Goal: Information Seeking & Learning: Understand process/instructions

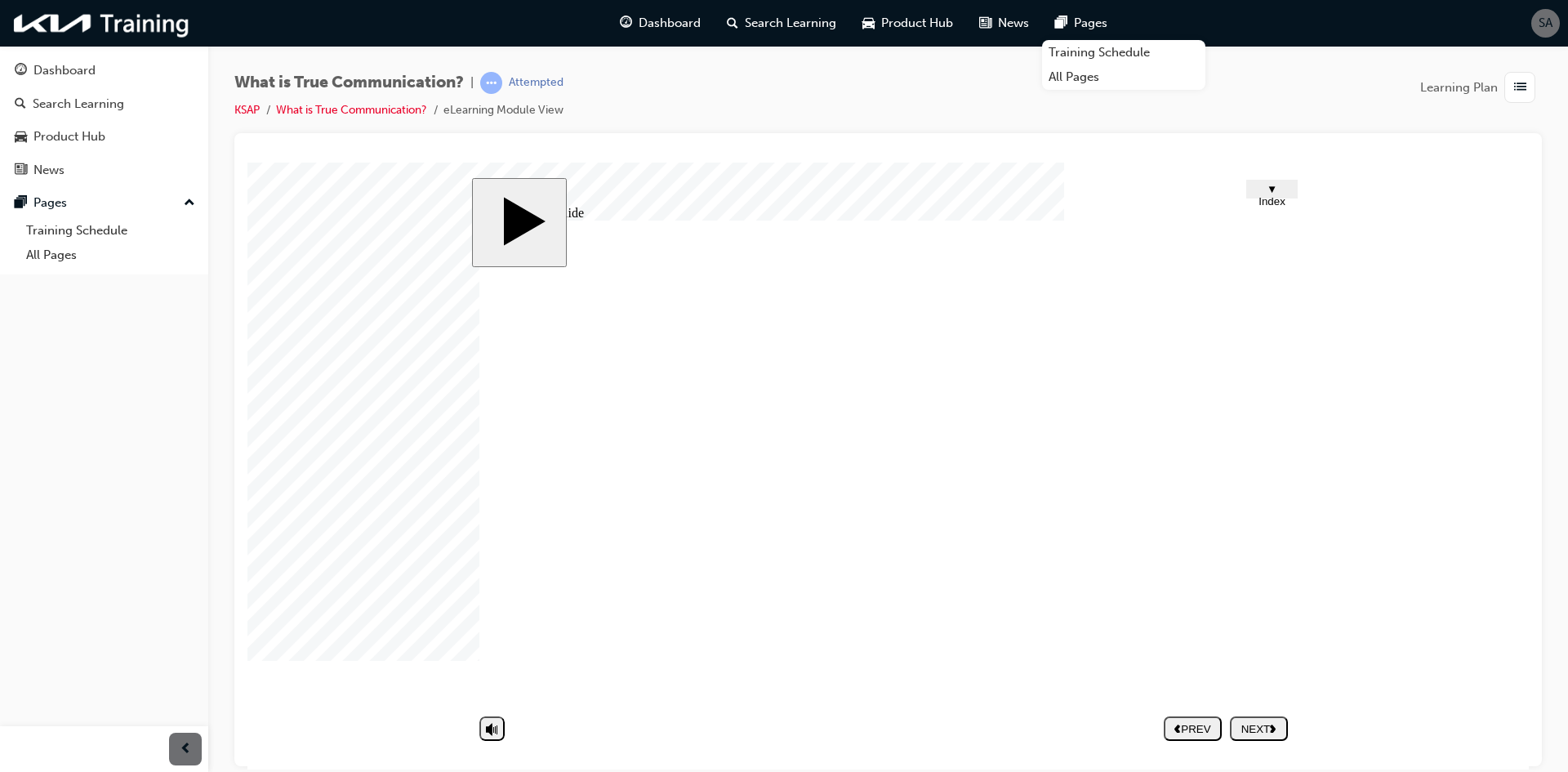
click at [1260, 726] on div "NEXT" at bounding box center [1259, 729] width 44 height 12
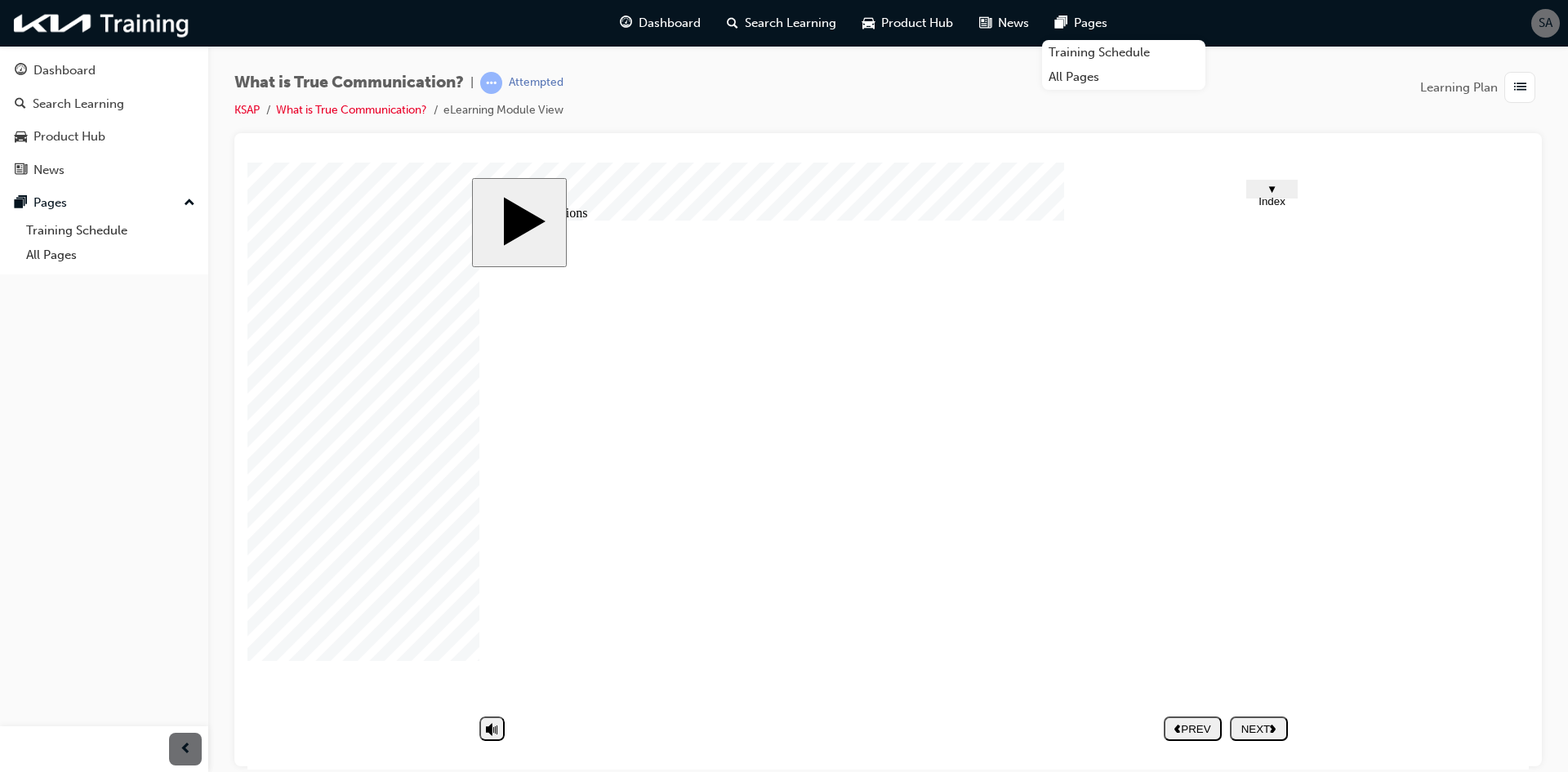
click at [1252, 728] on div "NEXT" at bounding box center [1259, 729] width 44 height 12
type textarea "U"
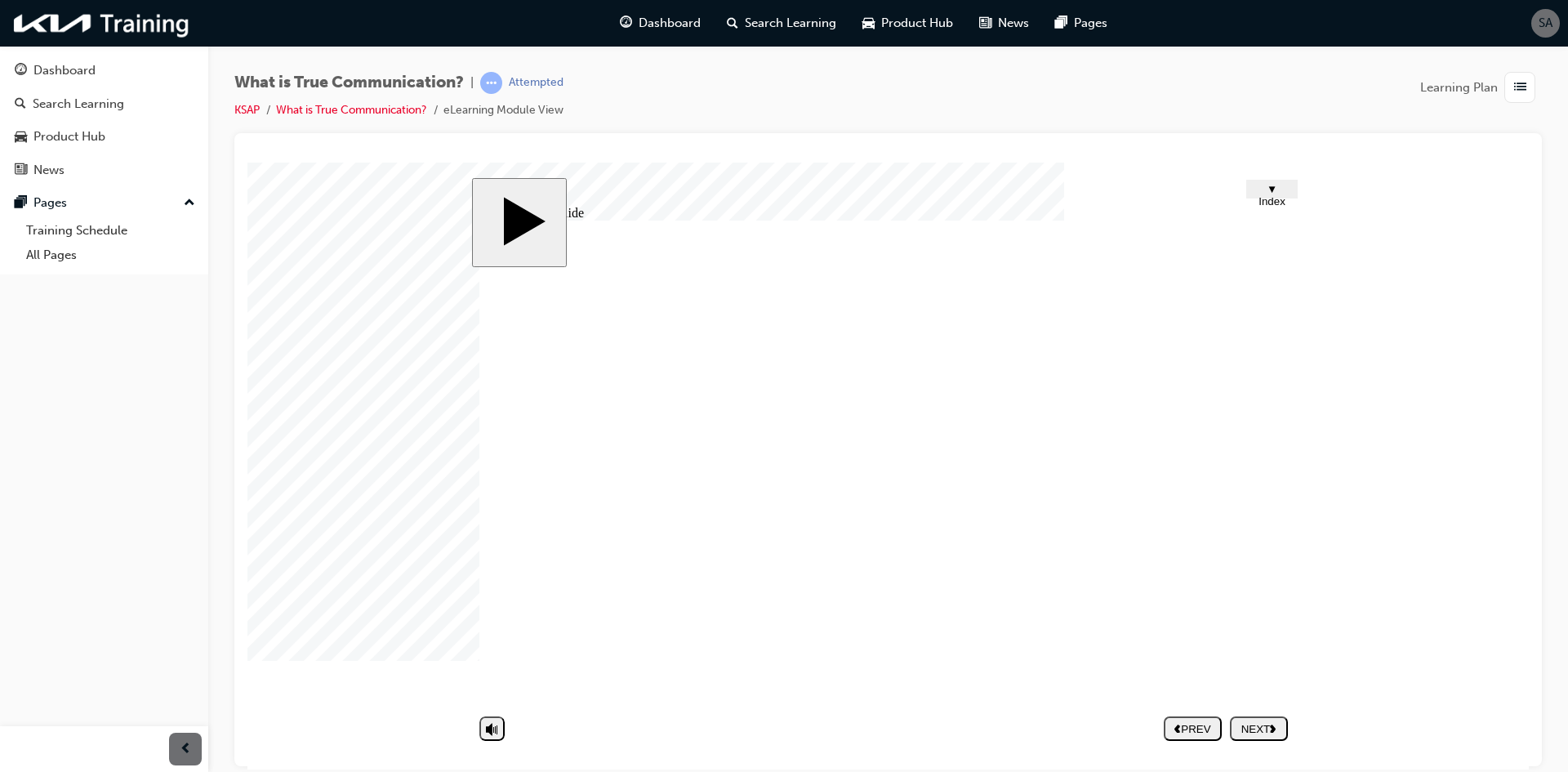
type textarea "Un"
type textarea "Und"
type textarea "Unde"
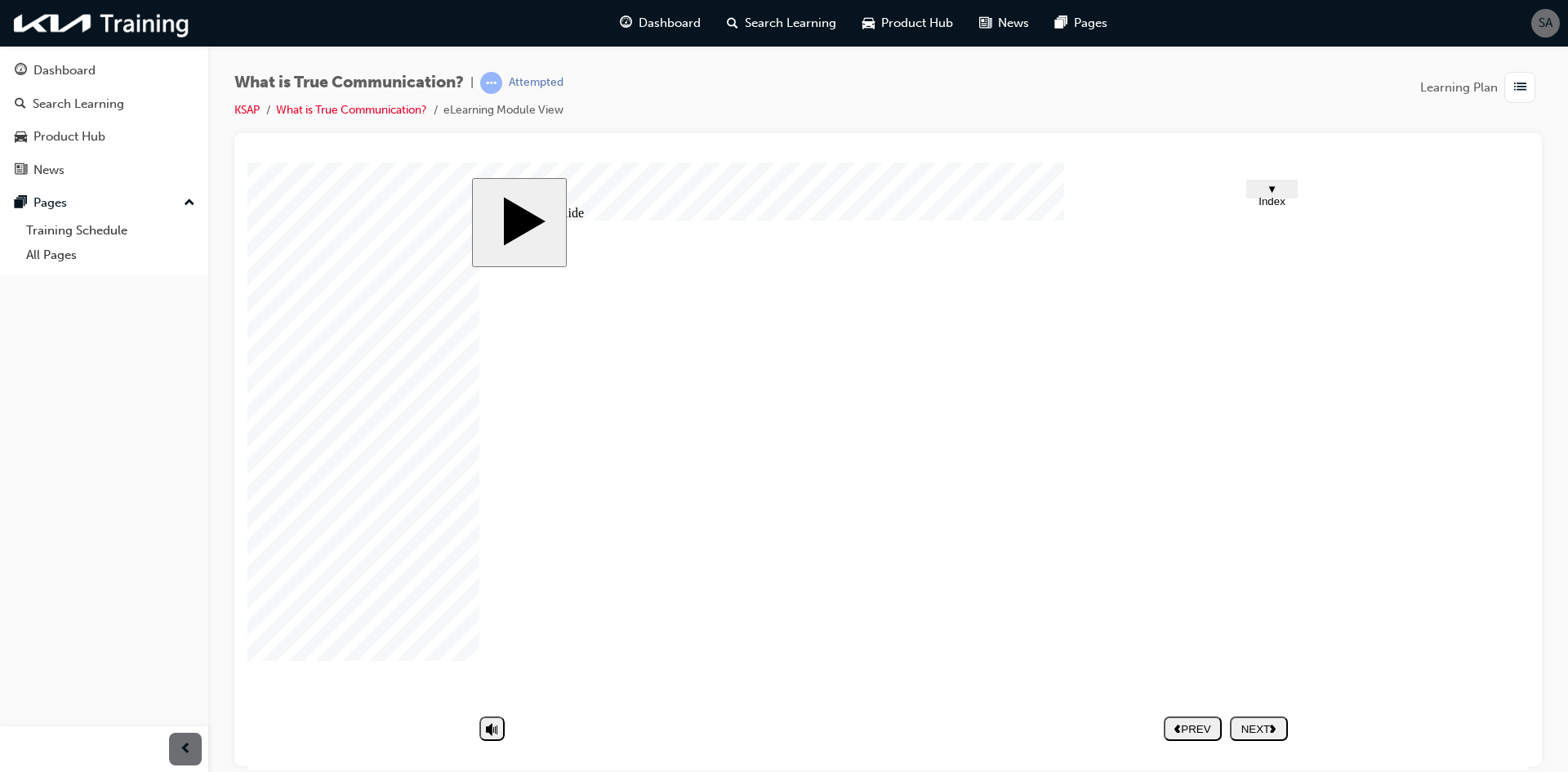
type textarea "Unde"
type textarea "Under"
type textarea "Unders"
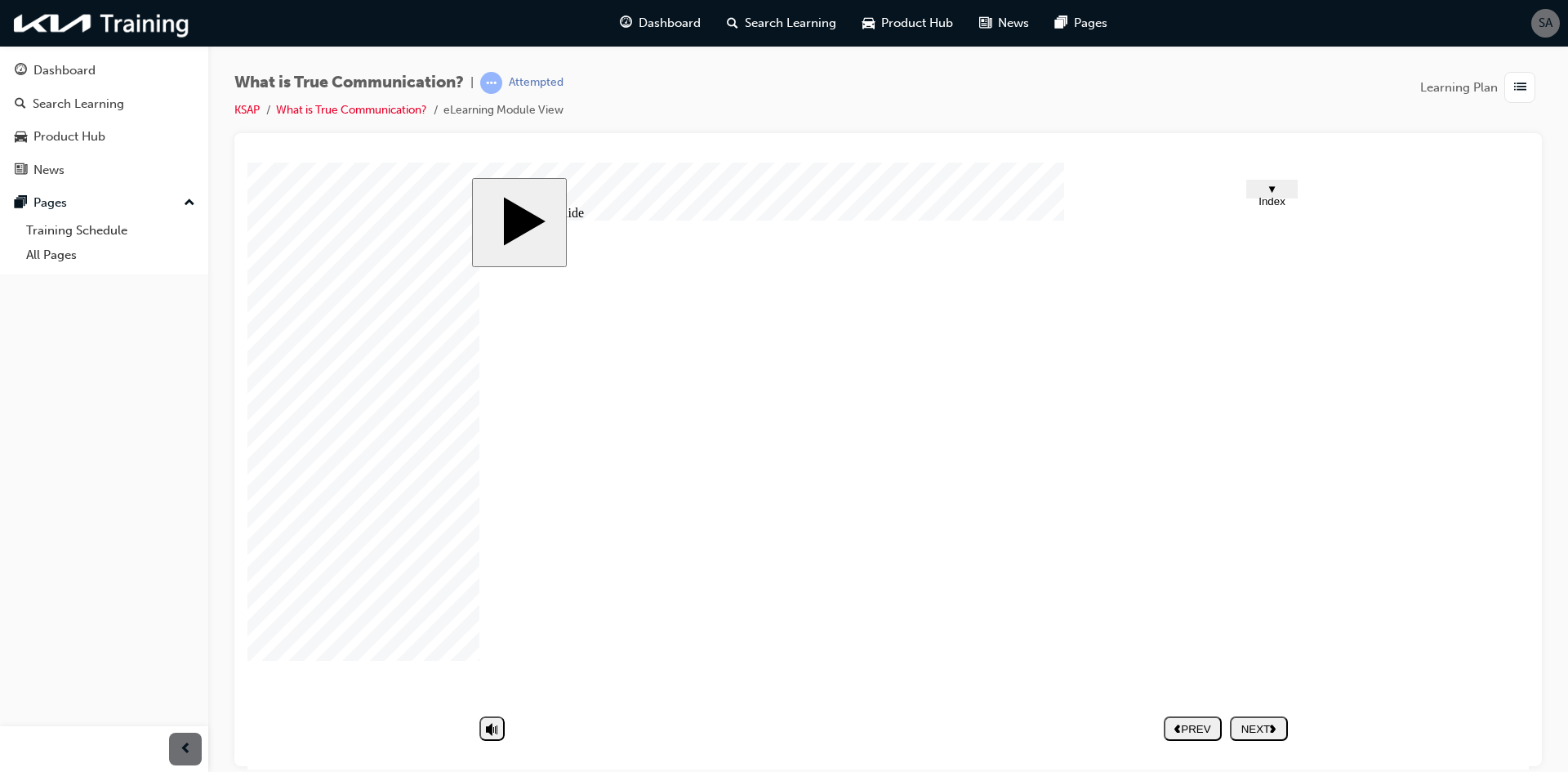
type textarea "Underst"
type textarea "Understa"
type textarea "Understan"
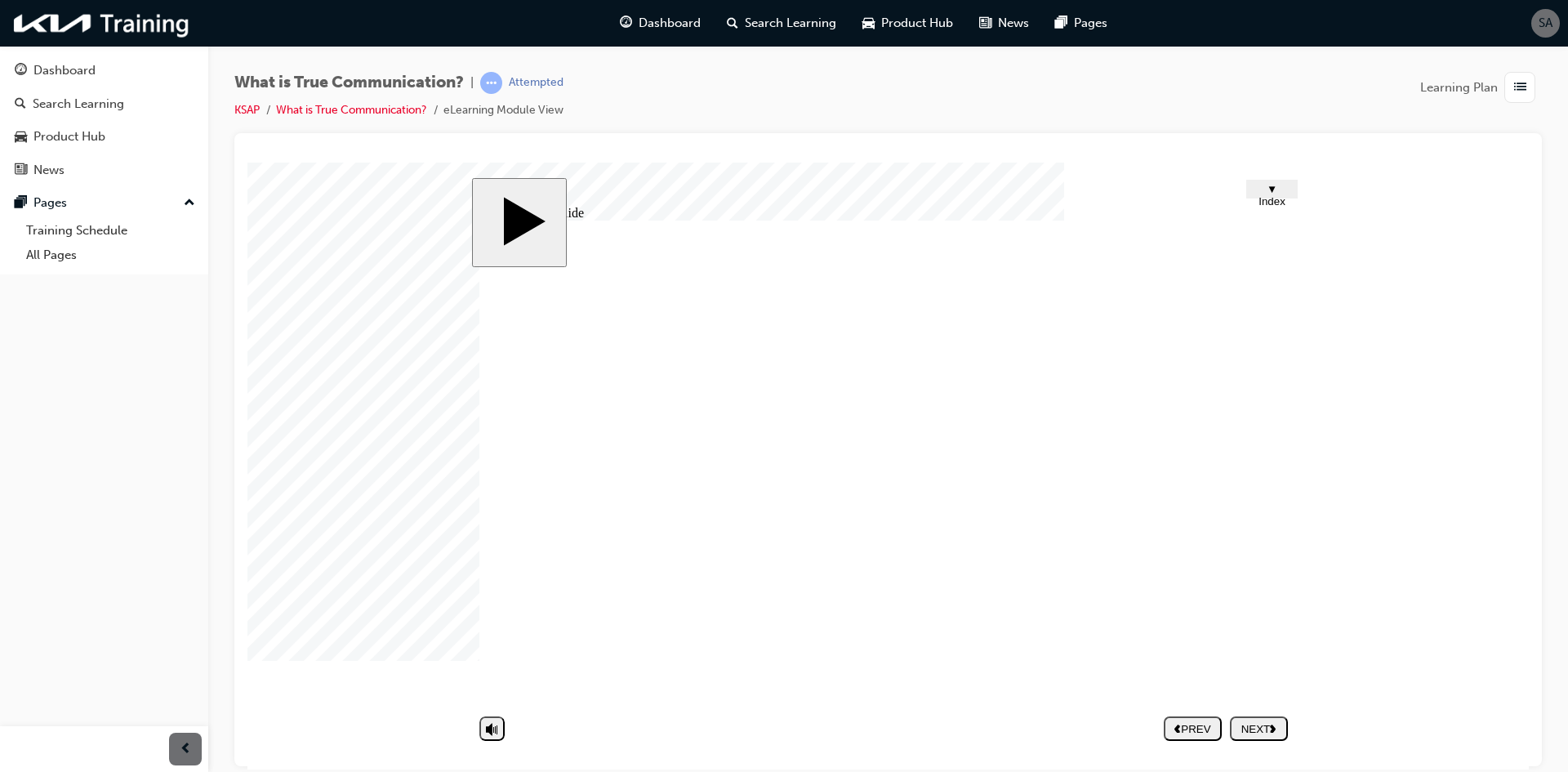
type textarea "Understan"
type textarea "Understand"
type textarea "Understandi"
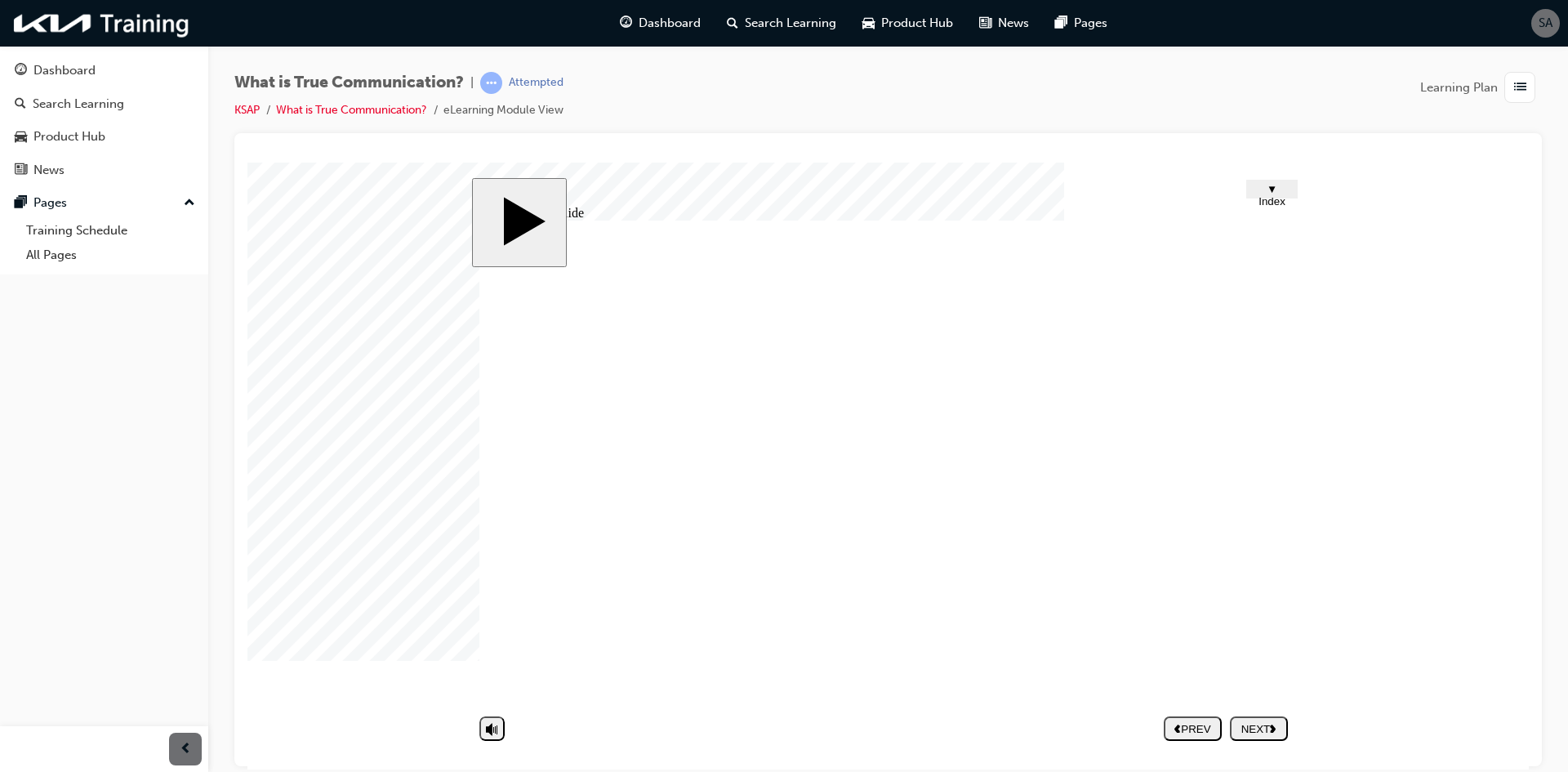
type textarea "Understandin"
type textarea "Understanding"
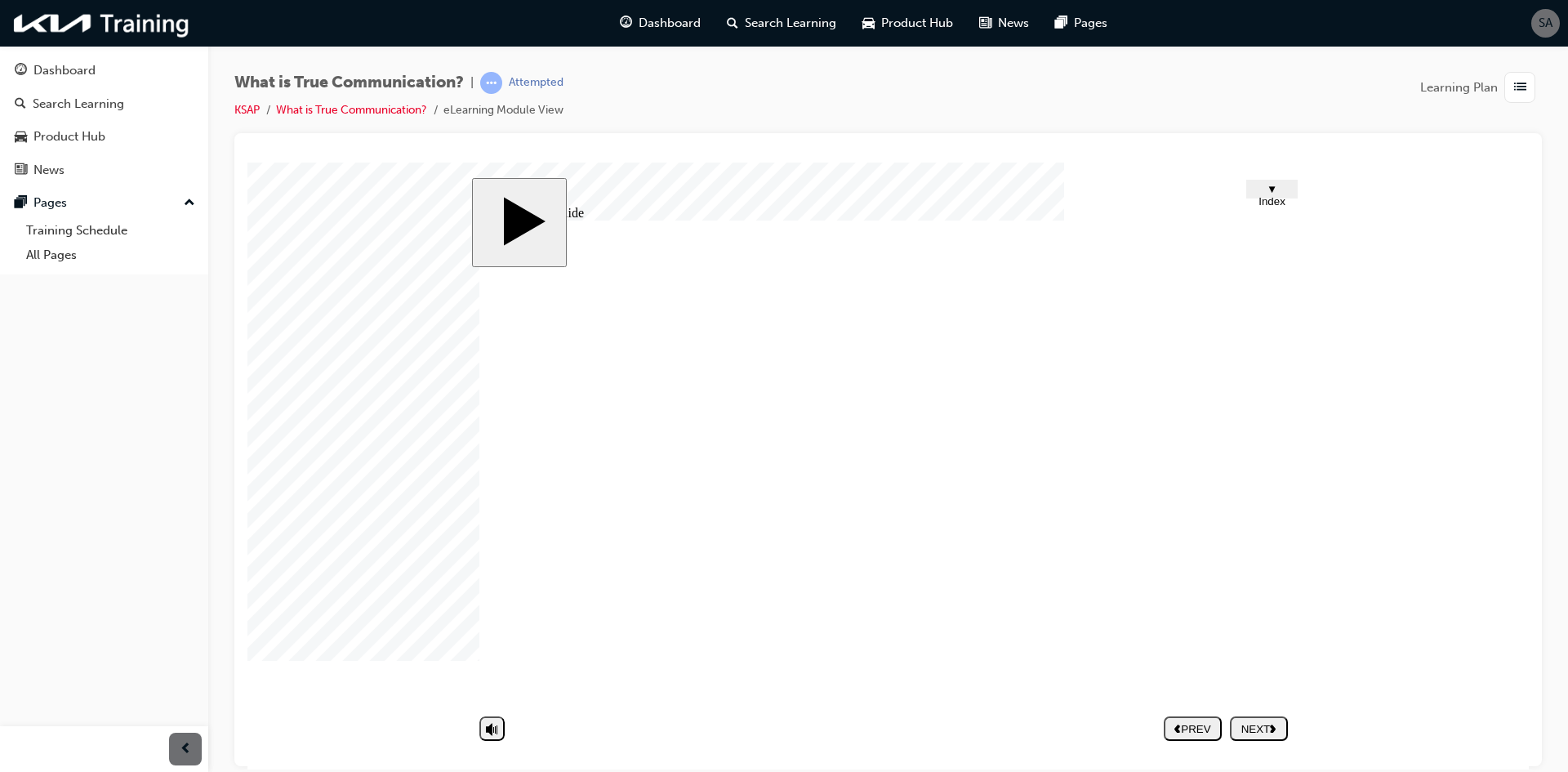
type textarea "Understanding"
type textarea "Understanding e"
type textarea "Understanding ea"
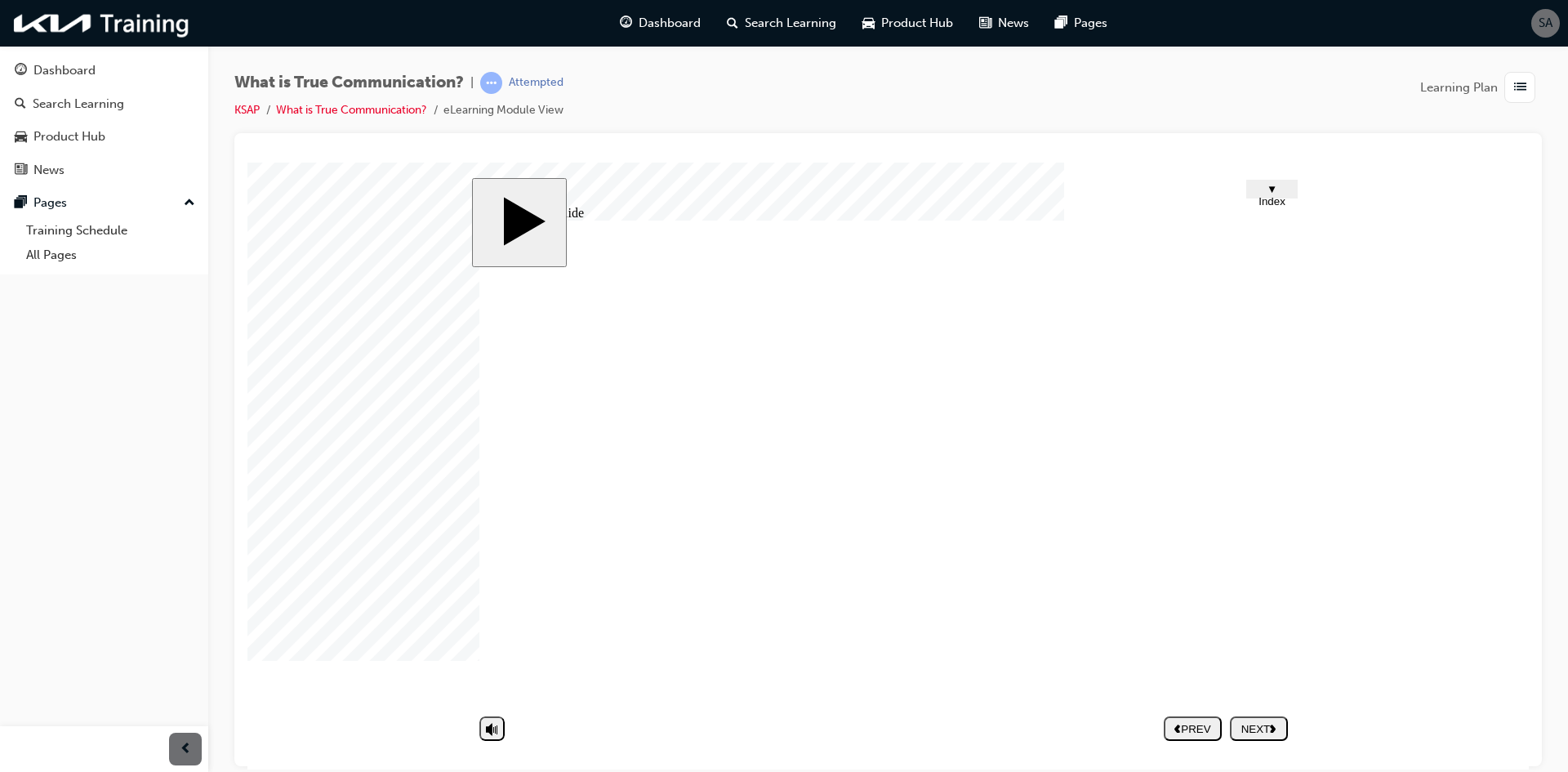
type textarea "Understanding eac"
type textarea "Understanding each"
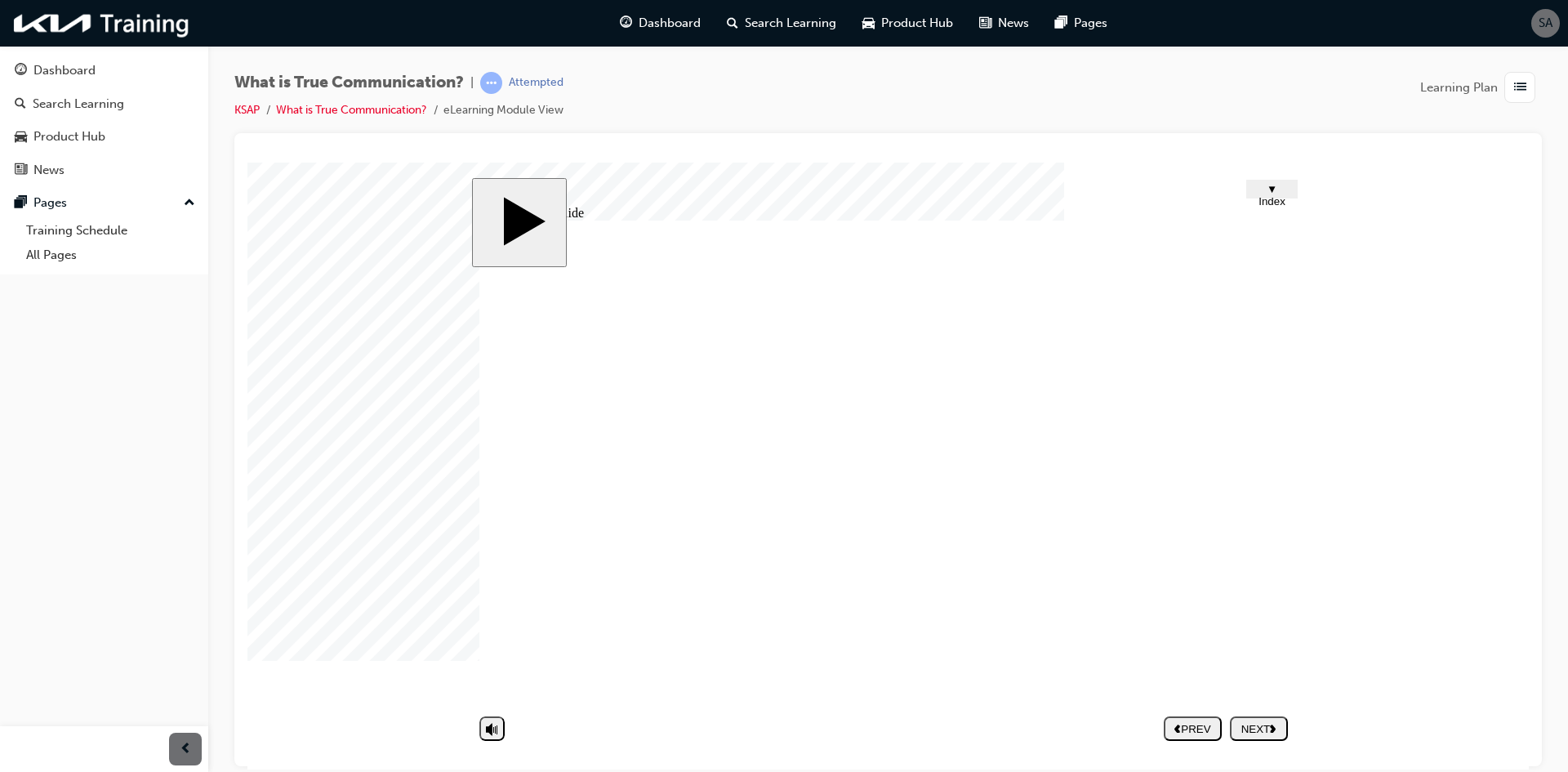
type textarea "Understanding each"
type textarea "Understanding each o"
type textarea "Understanding each ot"
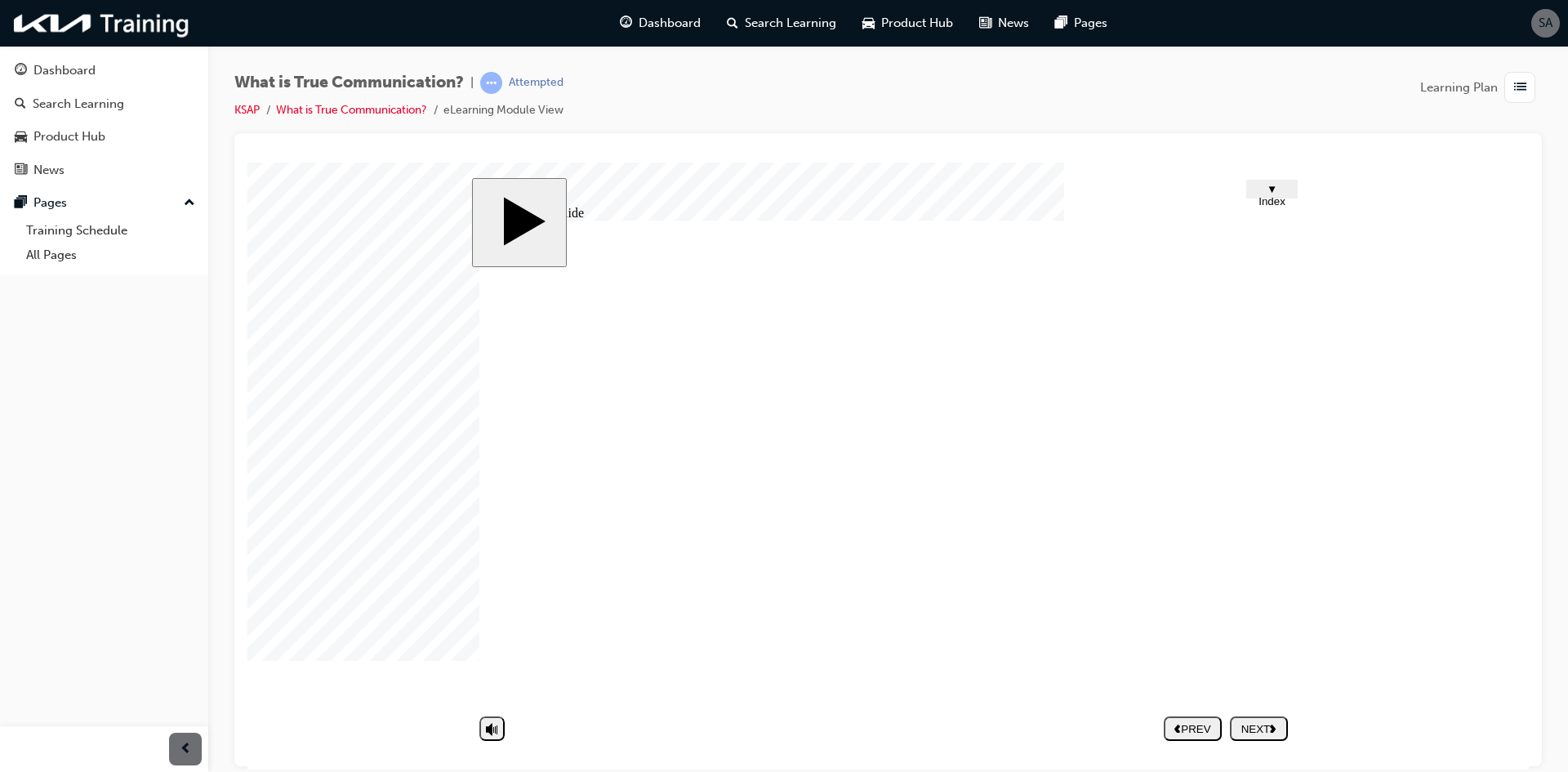
type textarea "Understanding each oth"
type textarea "Understanding each othe"
type textarea "Understanding each other"
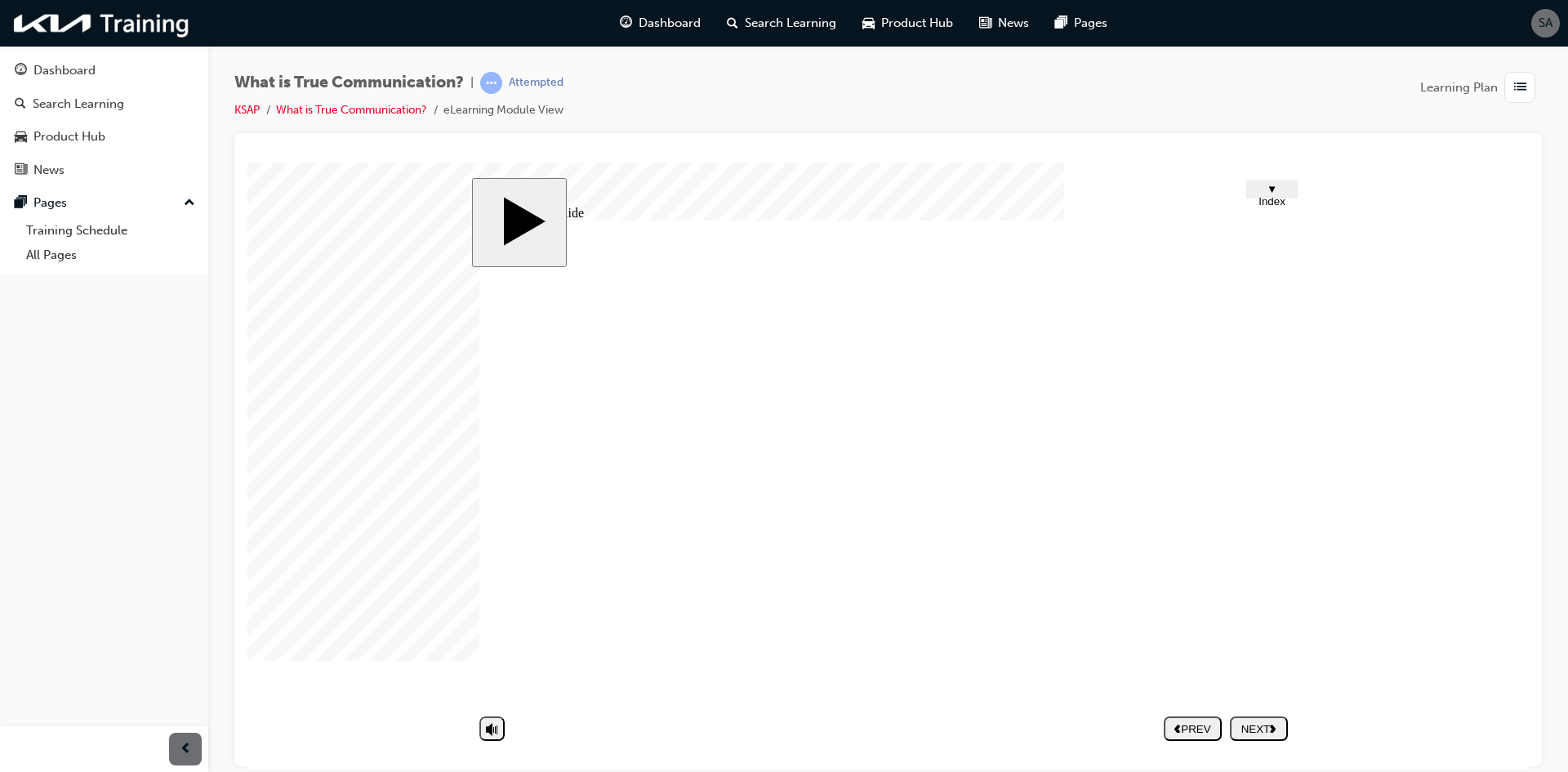
type textarea "Understanding each other"
click at [1278, 735] on button "NEXT" at bounding box center [1259, 728] width 58 height 25
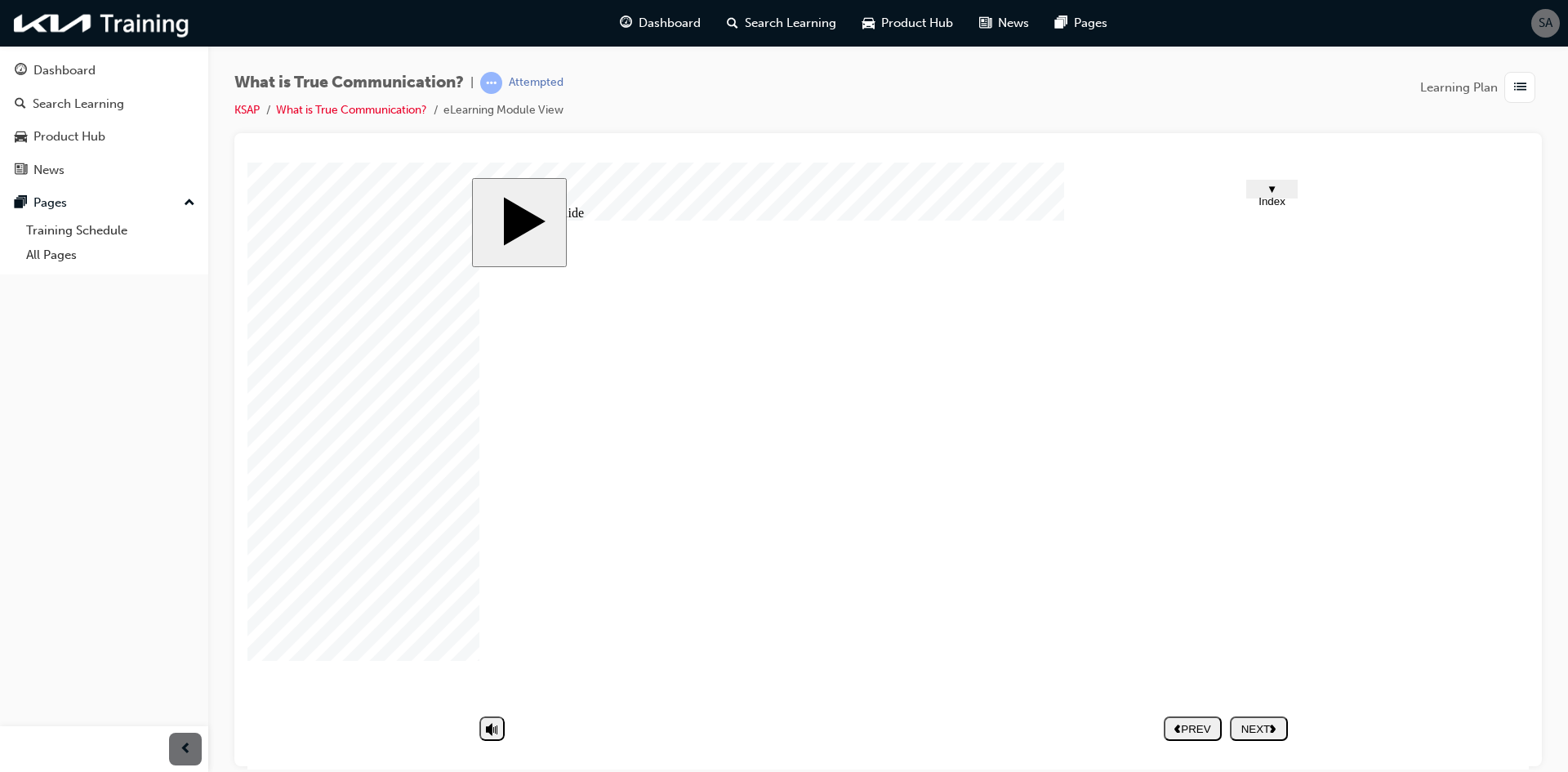
click at [1252, 727] on div "NEXT" at bounding box center [1259, 729] width 44 height 12
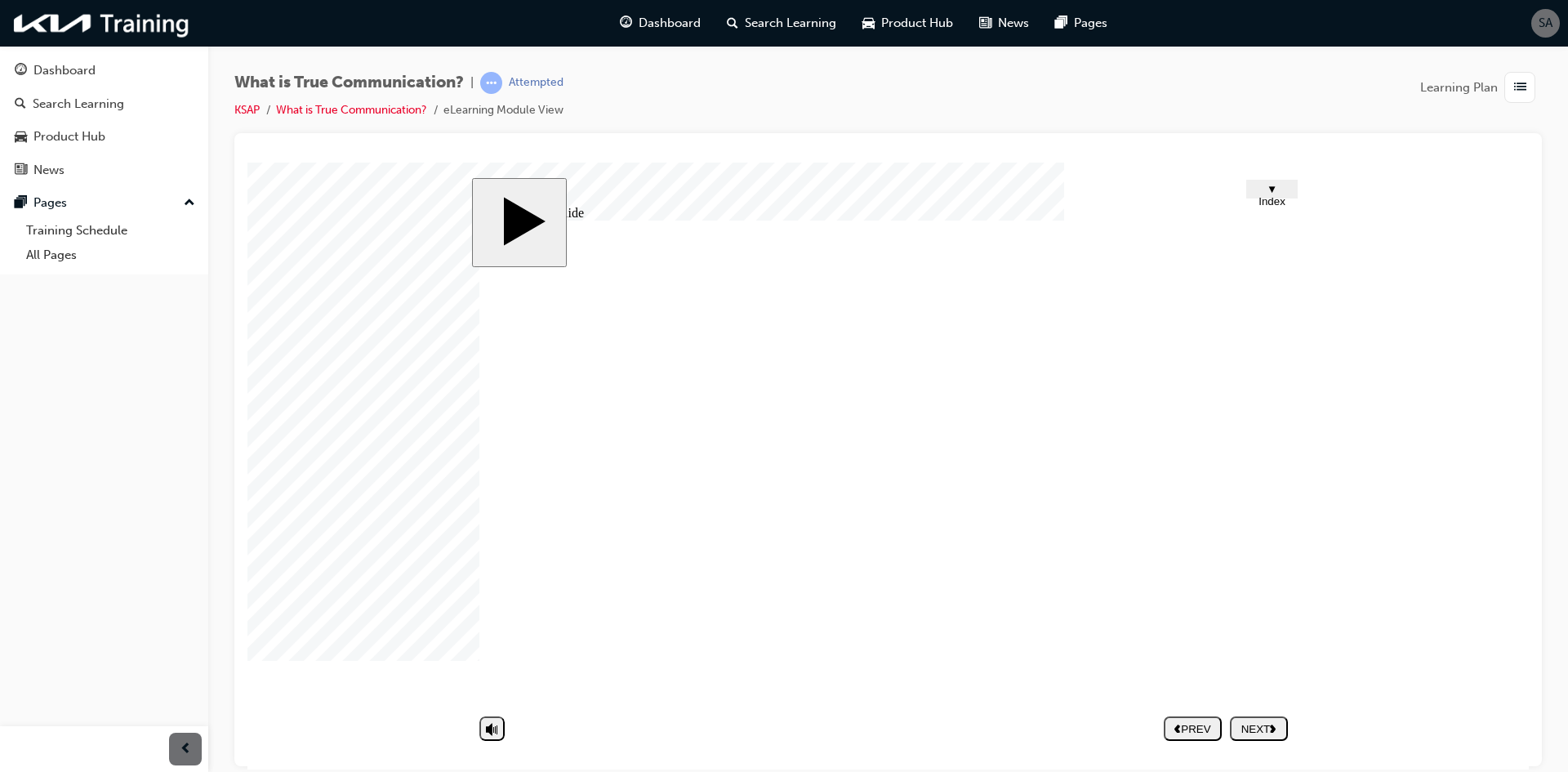
click at [1250, 727] on div "NEXT" at bounding box center [1259, 729] width 44 height 12
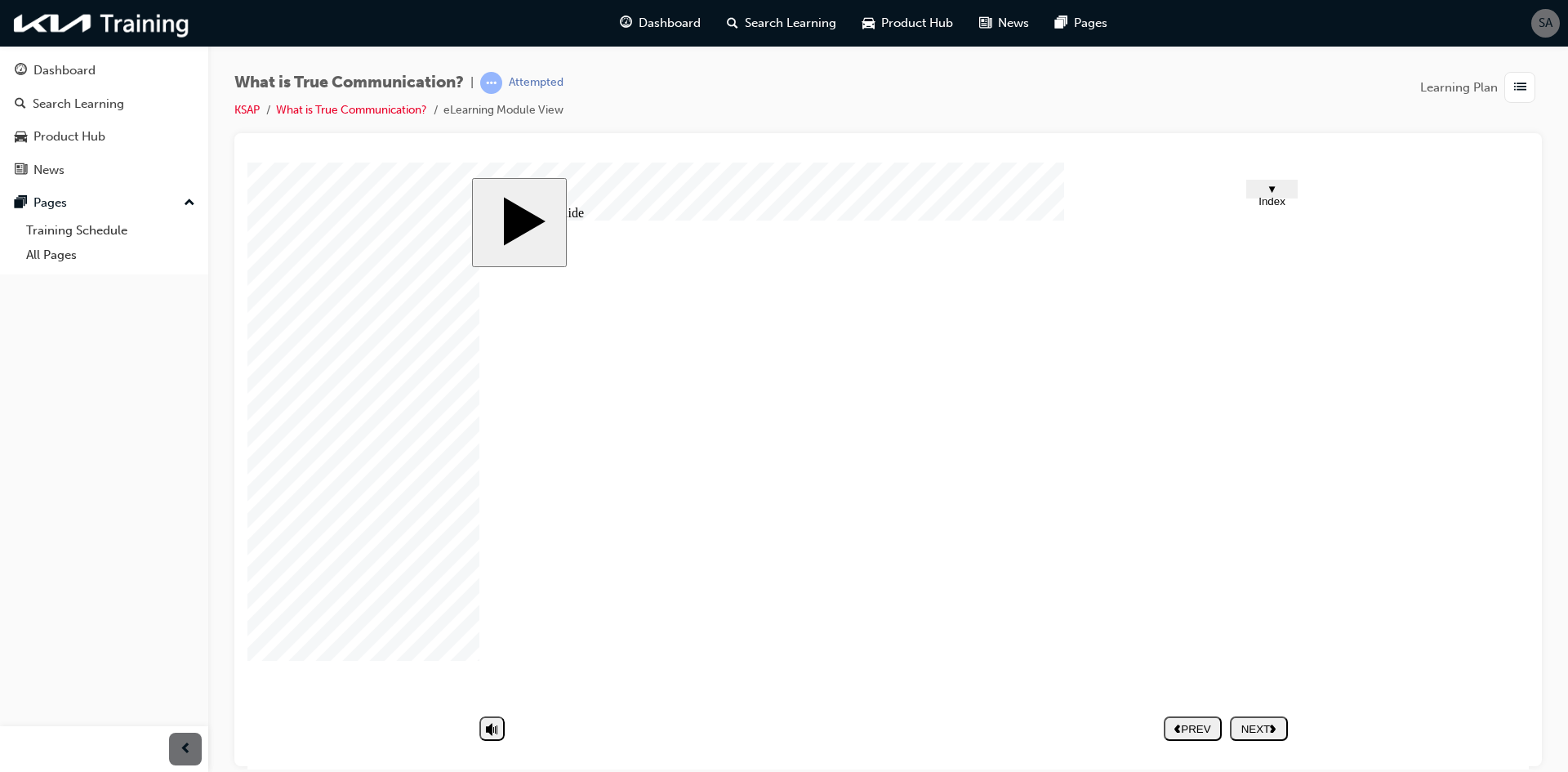
click at [1281, 731] on div "NEXT" at bounding box center [1259, 729] width 44 height 12
